Goal: Task Accomplishment & Management: Use online tool/utility

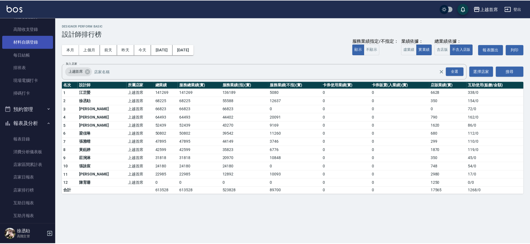
scroll to position [64, 0]
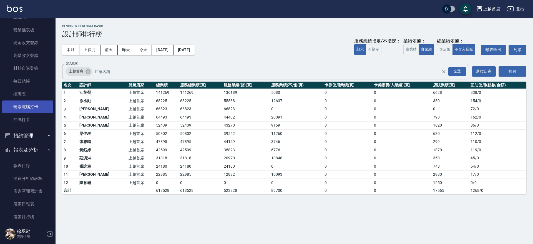
click at [37, 107] on link "現場電腦打卡" at bounding box center [27, 107] width 51 height 13
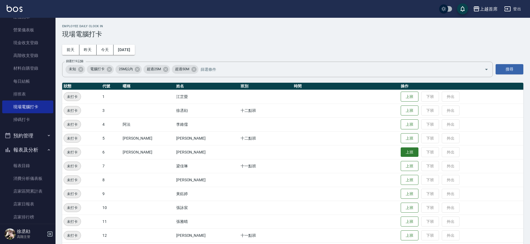
click at [405, 150] on button "上班" at bounding box center [410, 152] width 18 height 10
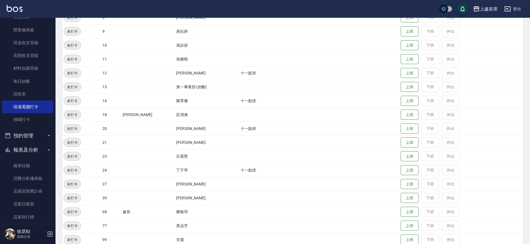
scroll to position [172, 0]
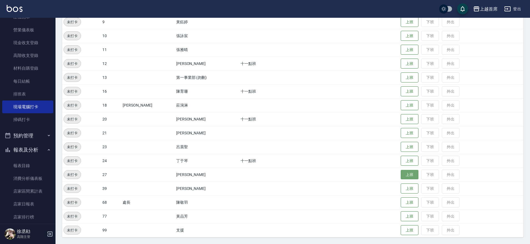
click at [405, 179] on button "上班" at bounding box center [410, 175] width 18 height 10
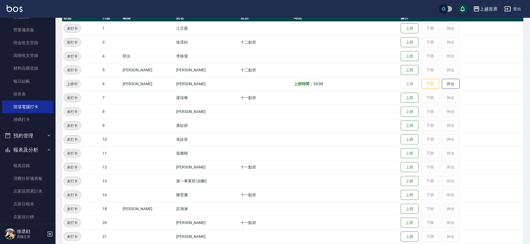
scroll to position [68, 0]
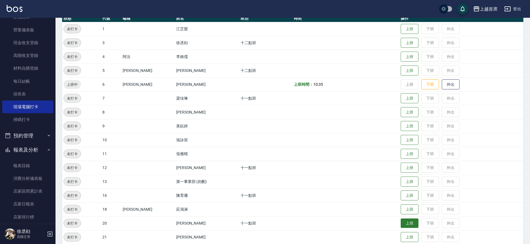
click at [401, 223] on button "上班" at bounding box center [410, 224] width 18 height 10
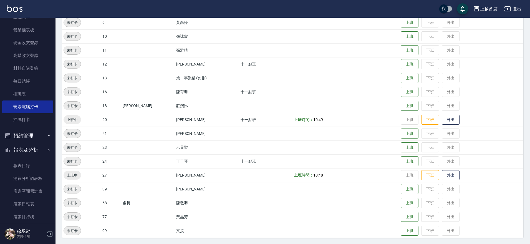
scroll to position [172, 0]
click at [408, 214] on button "上班" at bounding box center [410, 217] width 18 height 10
click at [410, 89] on button "上班" at bounding box center [410, 92] width 18 height 10
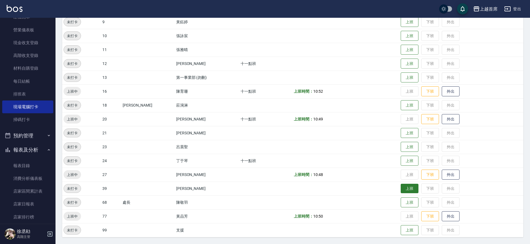
click at [401, 188] on button "上班" at bounding box center [410, 189] width 18 height 10
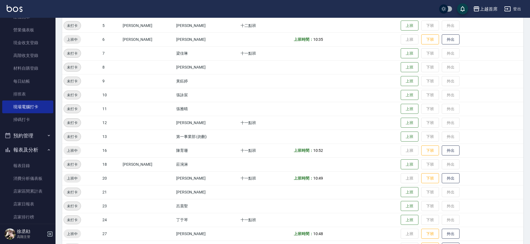
scroll to position [102, 0]
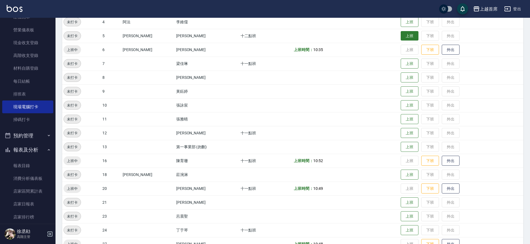
click at [408, 38] on button "上班" at bounding box center [410, 36] width 18 height 10
click at [401, 177] on button "上班" at bounding box center [410, 175] width 18 height 10
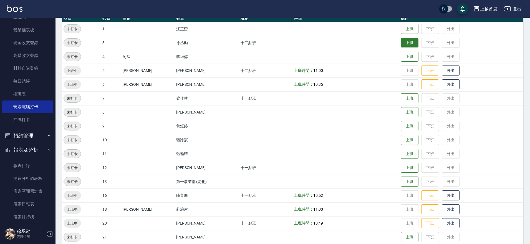
click at [402, 43] on button "上班" at bounding box center [410, 43] width 18 height 10
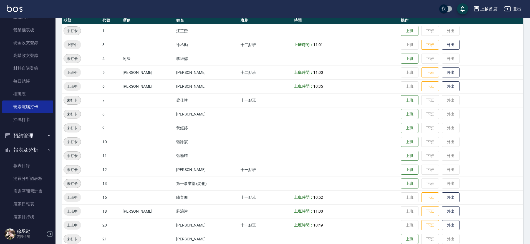
scroll to position [69, 0]
